Goal: Complete application form

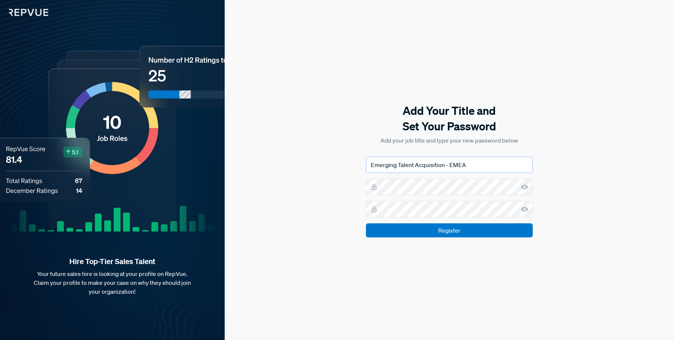
click at [427, 168] on input "Emerging Talent Acquisition - EMEA" at bounding box center [449, 165] width 167 height 16
drag, startPoint x: 475, startPoint y: 166, endPoint x: 373, endPoint y: 160, distance: 102.1
click at [373, 160] on input "Emerging Talent Acquisition - EMEA" at bounding box center [449, 165] width 167 height 16
click at [469, 167] on input "Emerging Talent Acquisition - EMEA" at bounding box center [449, 165] width 167 height 16
drag, startPoint x: 435, startPoint y: 165, endPoint x: 348, endPoint y: 159, distance: 87.6
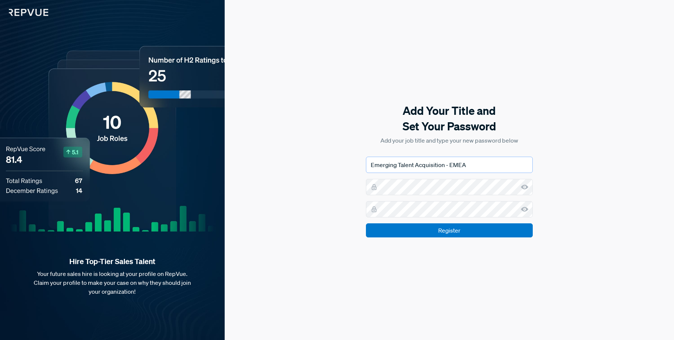
click at [348, 159] on div "Add Your Title and Set Your Password Add your job title and type your new passw…" at bounding box center [449, 170] width 449 height 340
paste input "Emerging Talent Acquisition - EMEA"
type input "Emerging Talent Acquisition - EMEA"
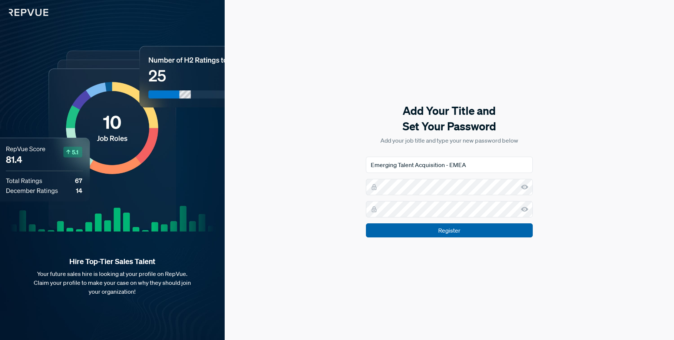
click at [495, 231] on input "Register" at bounding box center [449, 230] width 167 height 14
